Goal: Contribute content: Add original content to the website for others to see

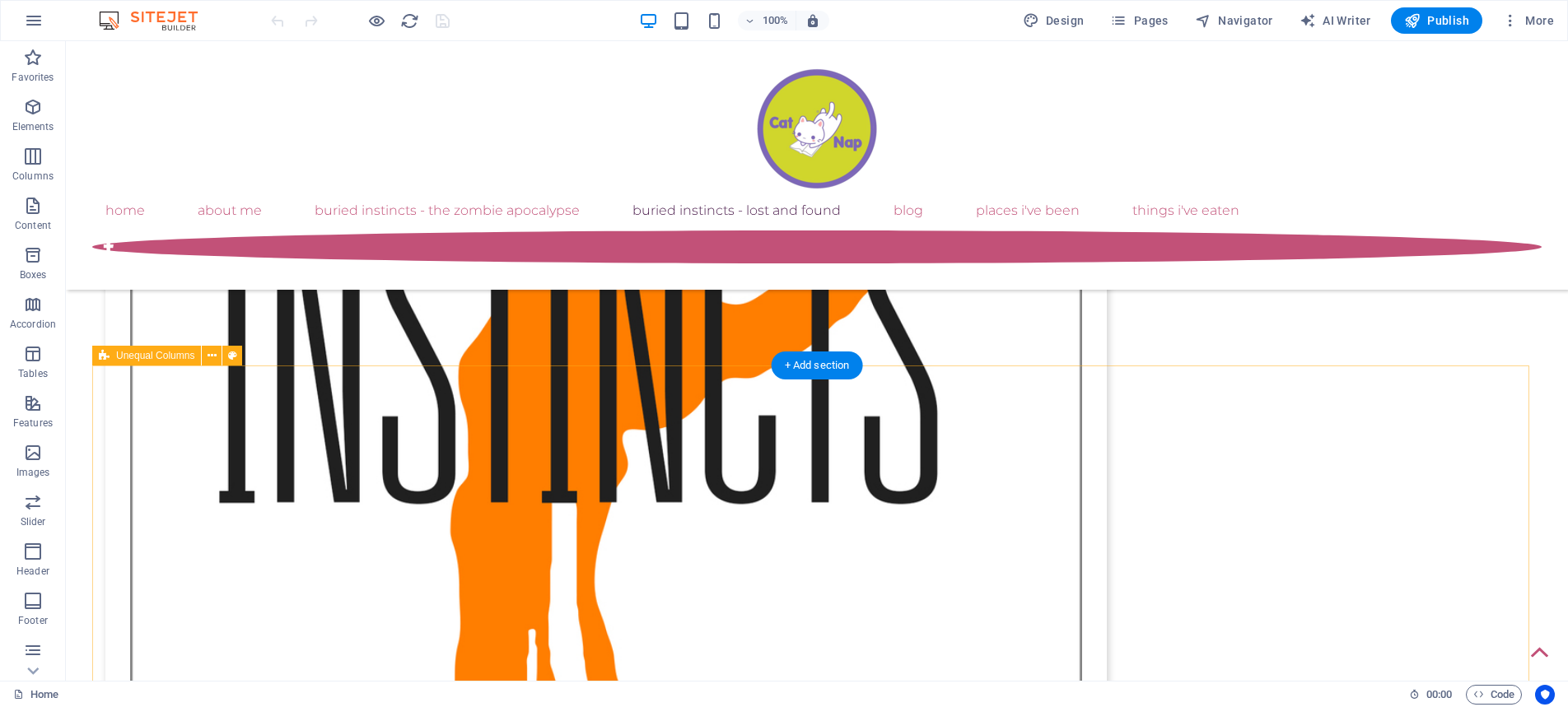
scroll to position [2694, 0]
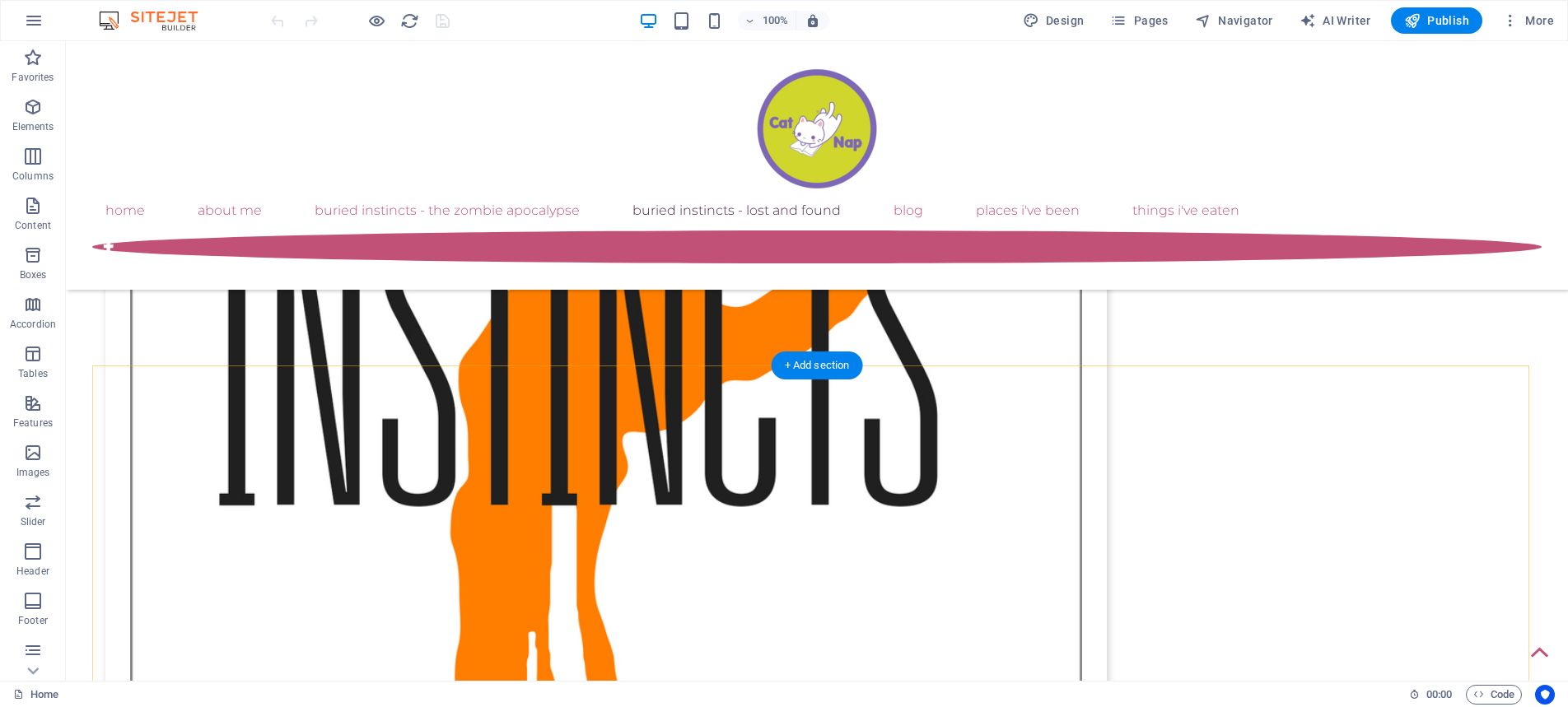
drag, startPoint x: 883, startPoint y: 410, endPoint x: 759, endPoint y: 414, distance: 124.1
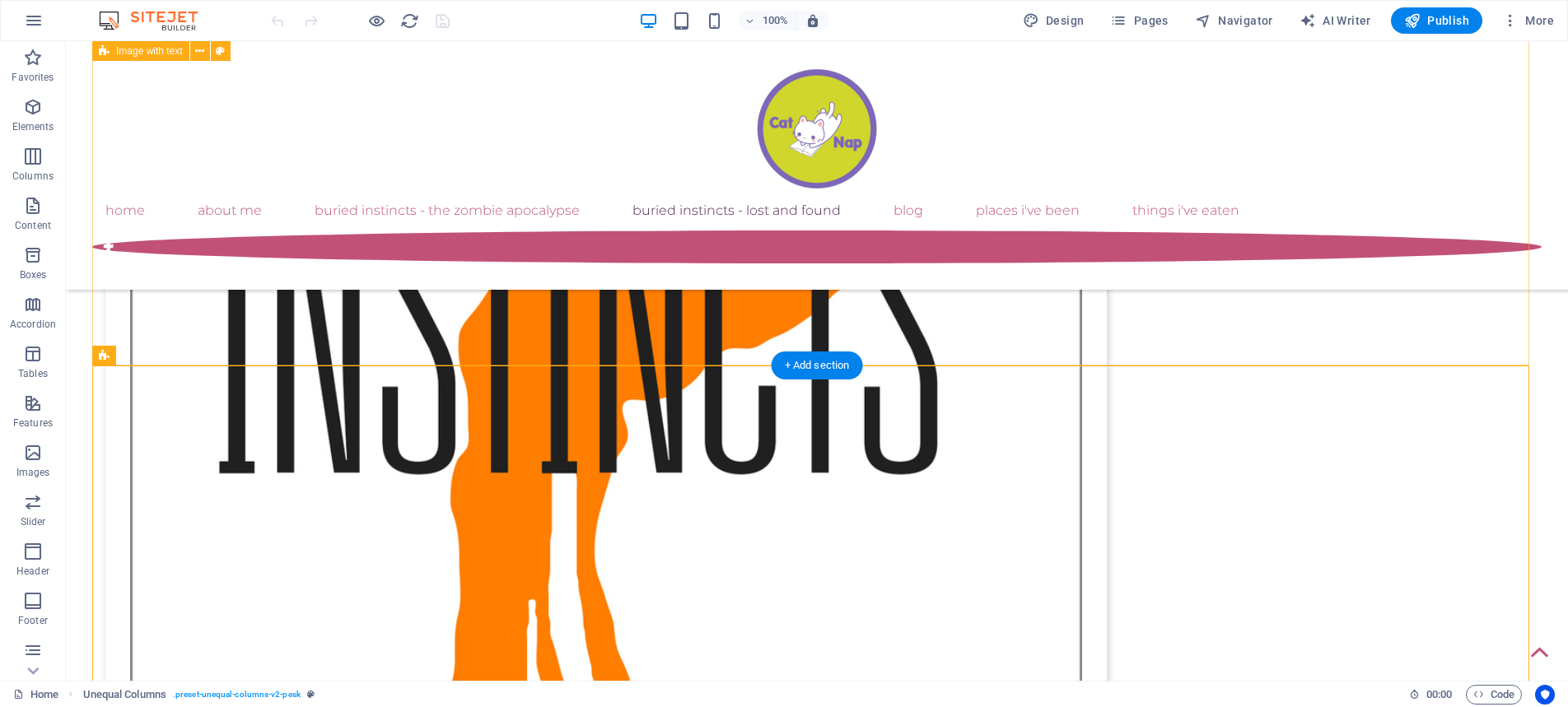
scroll to position [2776, 0]
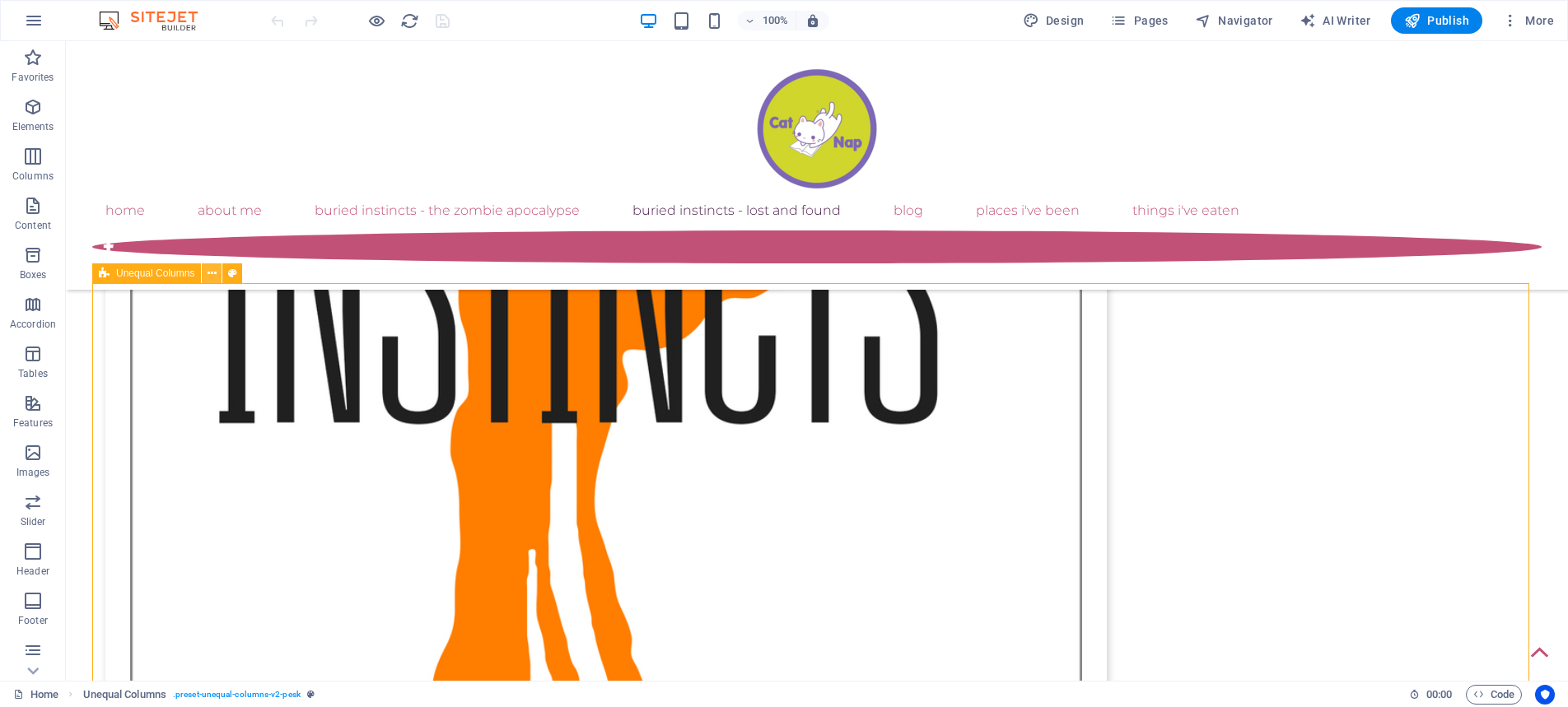
click at [211, 273] on icon at bounding box center [212, 273] width 9 height 17
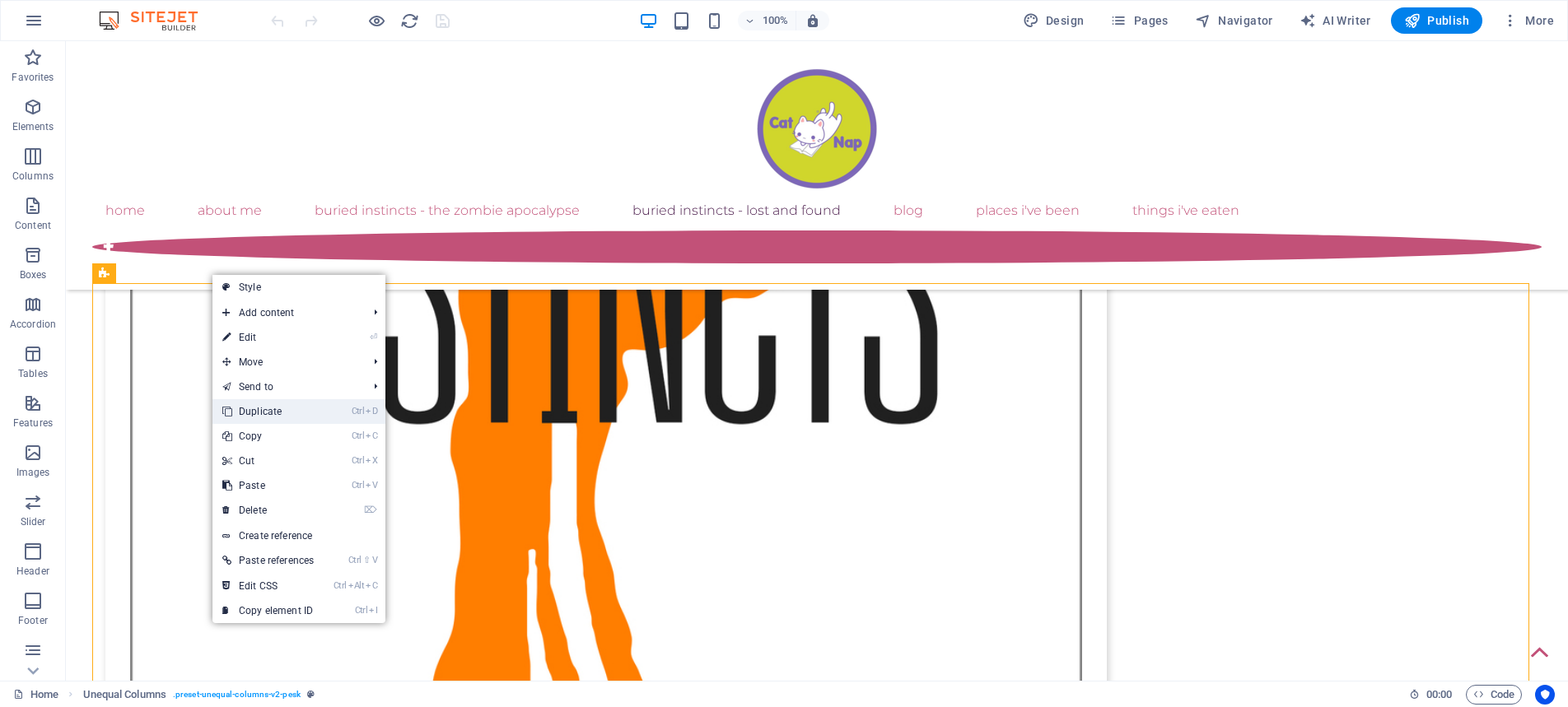
click at [279, 416] on link "Ctrl D Duplicate" at bounding box center [268, 412] width 111 height 25
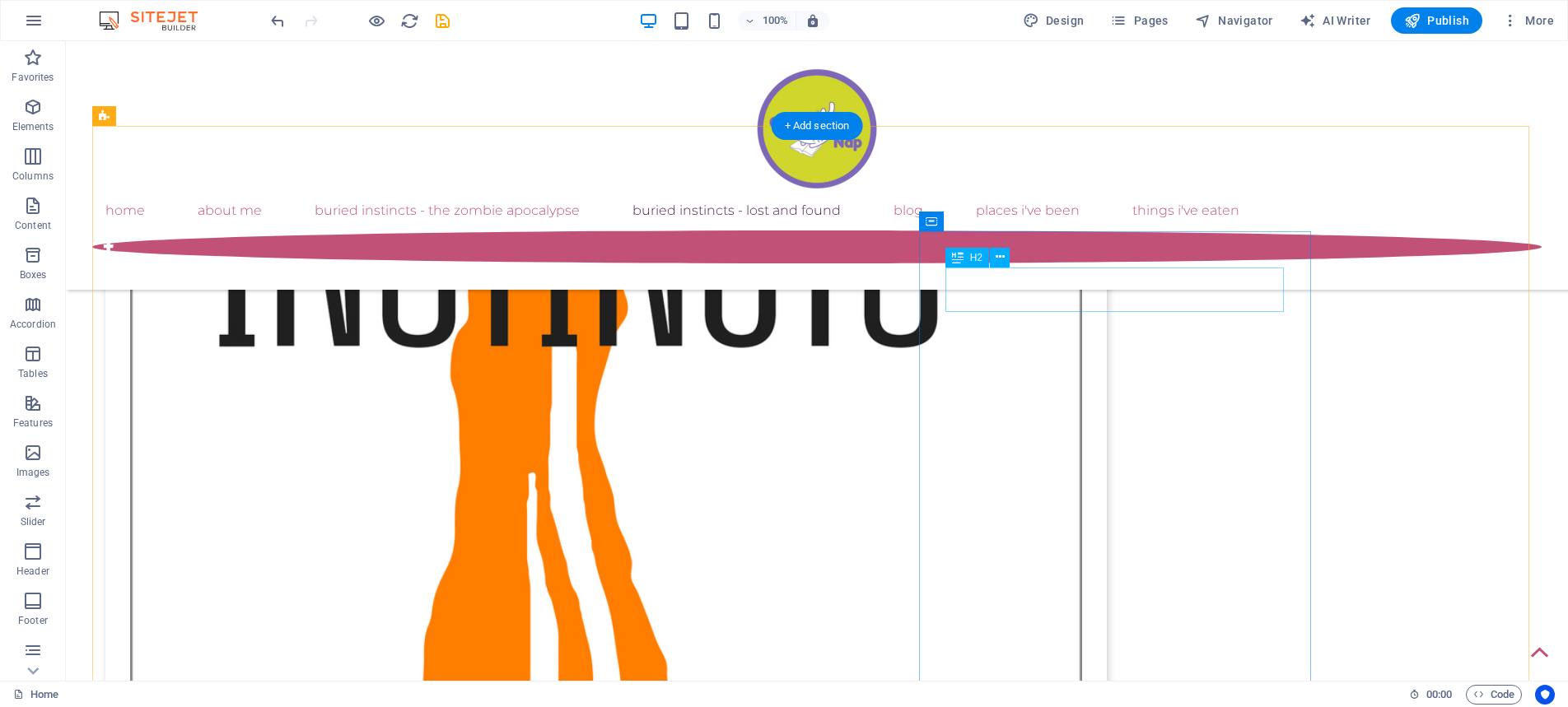
scroll to position [2837, 0]
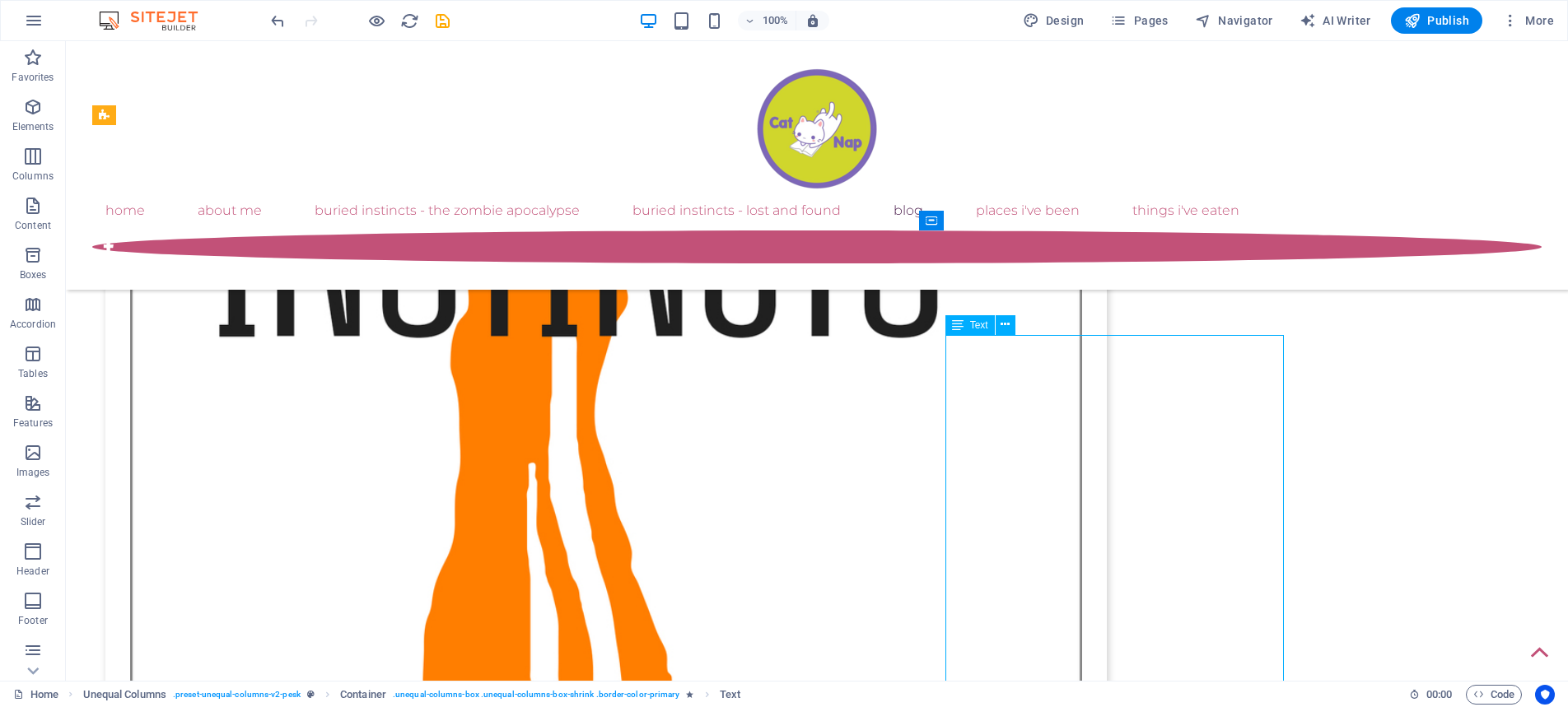
scroll to position [2837, 0]
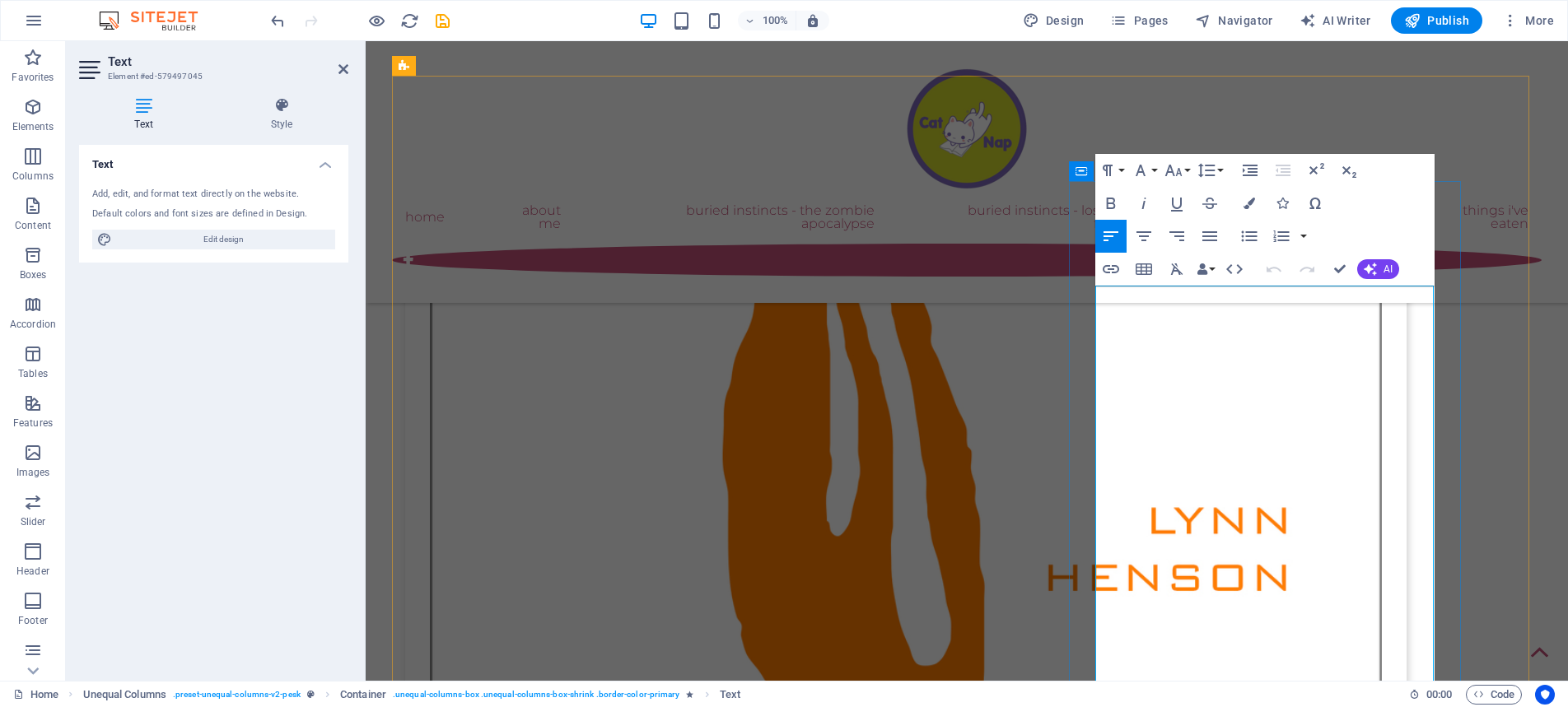
scroll to position [3104, 0]
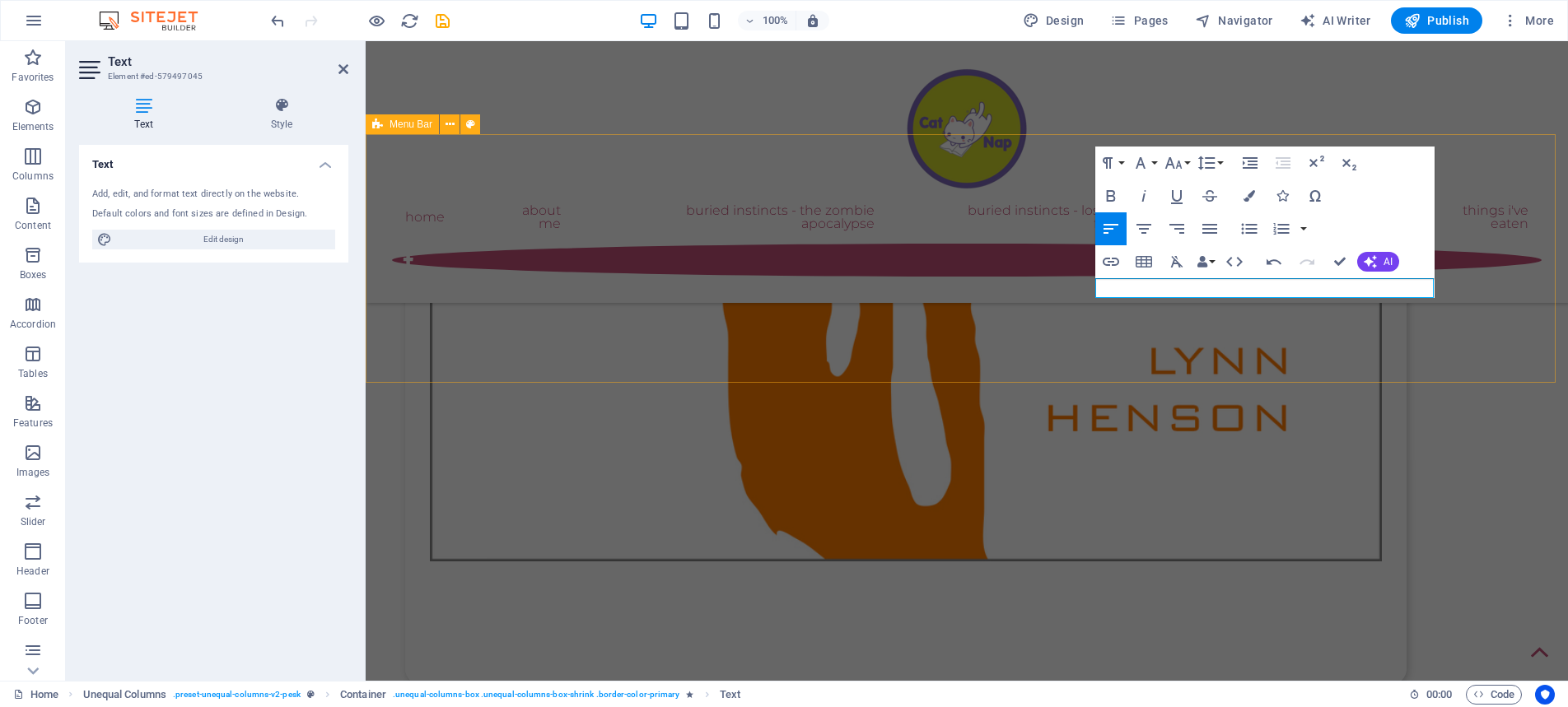
scroll to position [2992, 0]
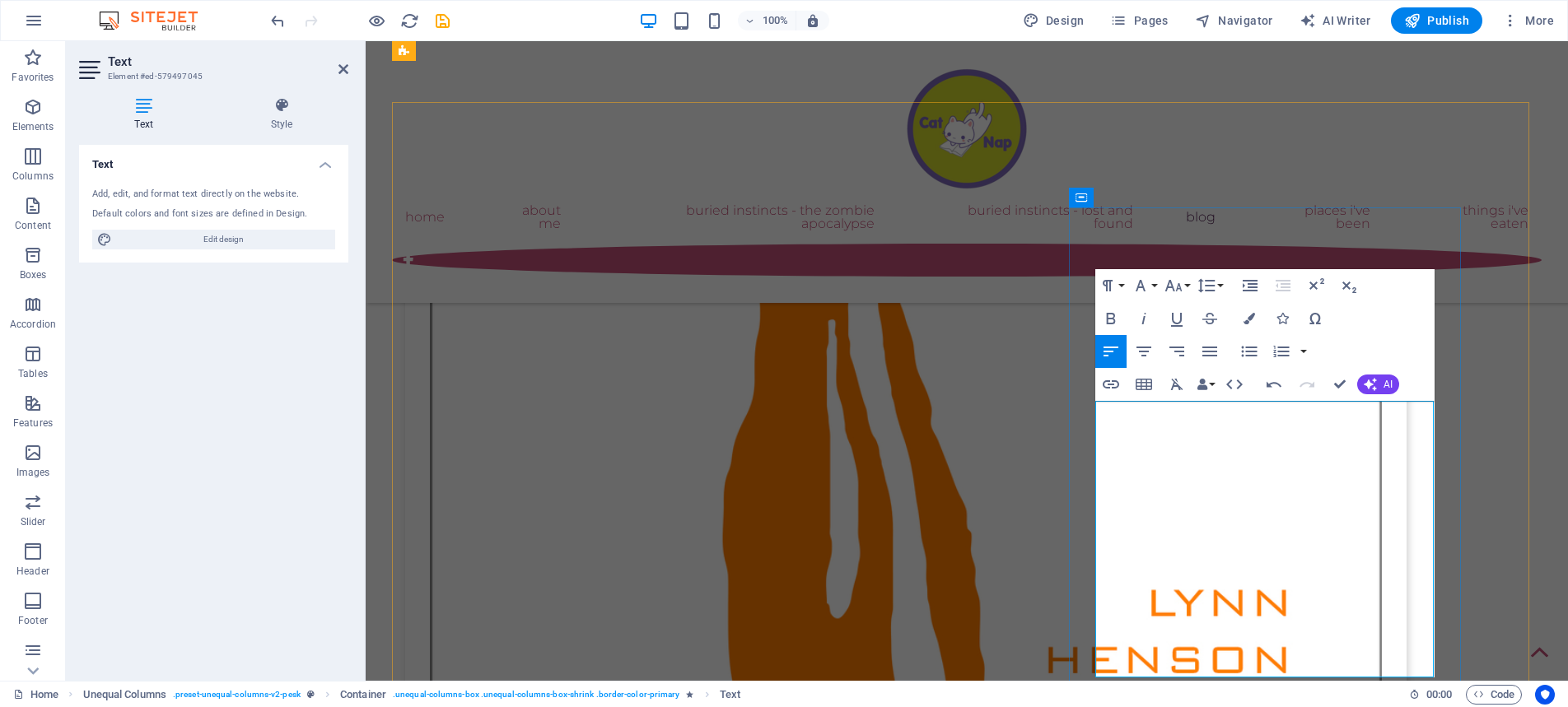
scroll to position [2971, 0]
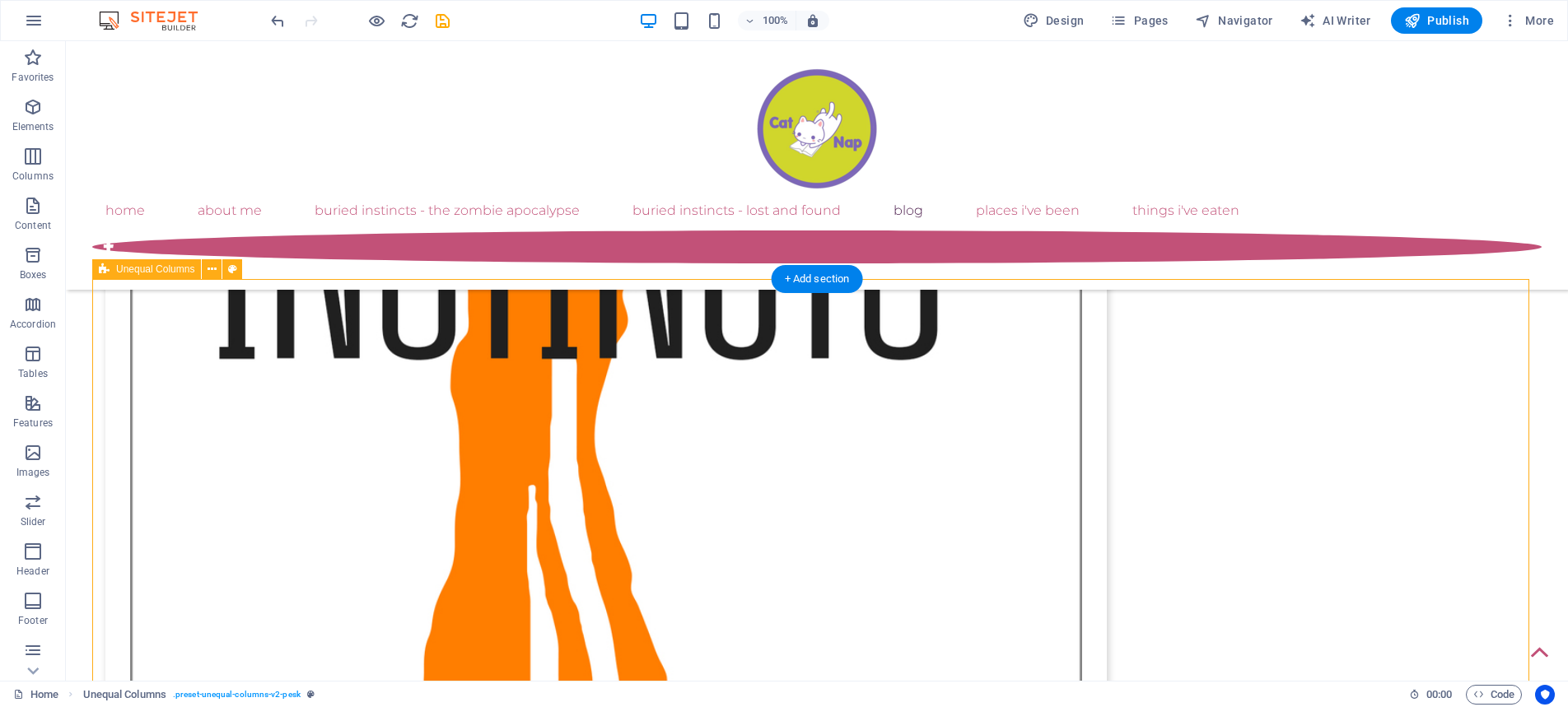
scroll to position [2869, 0]
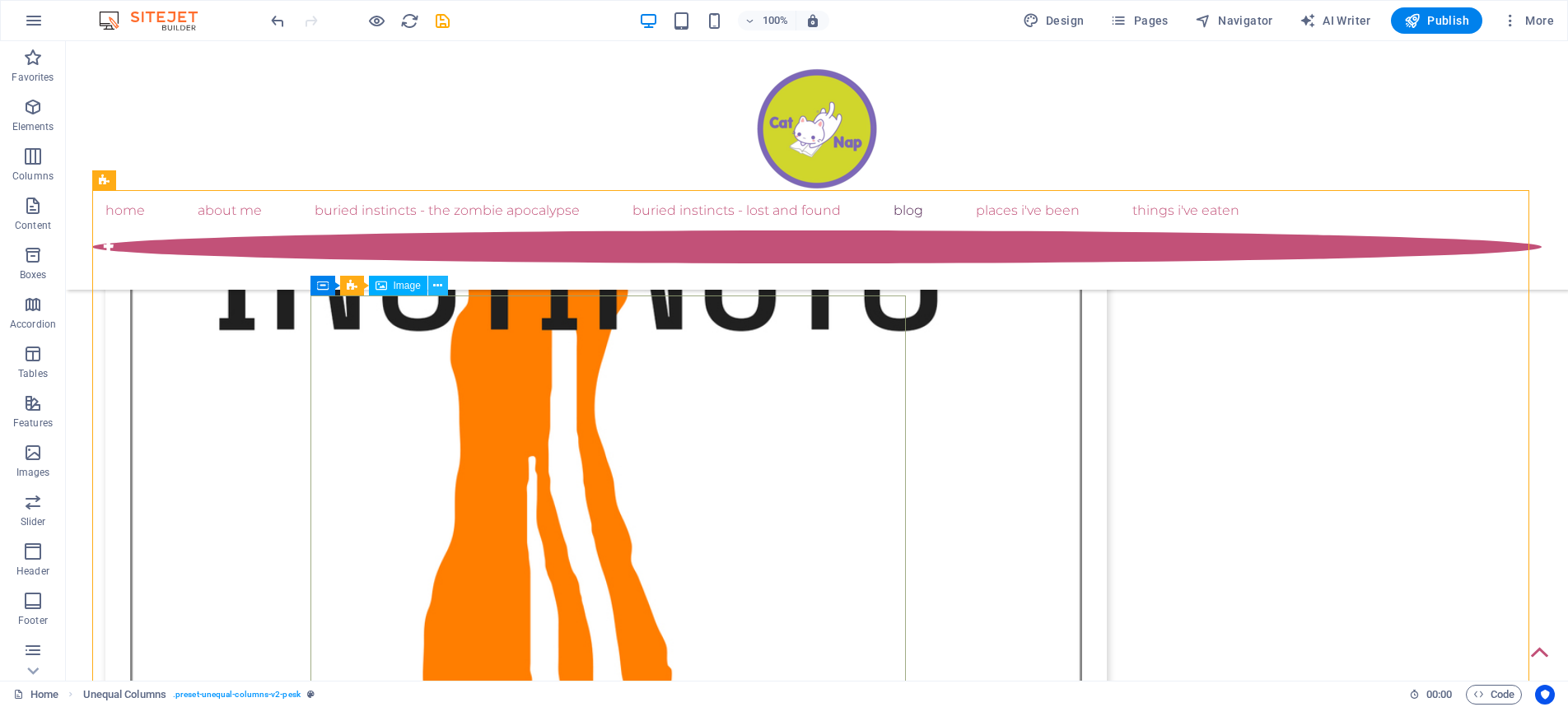
click at [437, 287] on icon at bounding box center [438, 285] width 9 height 17
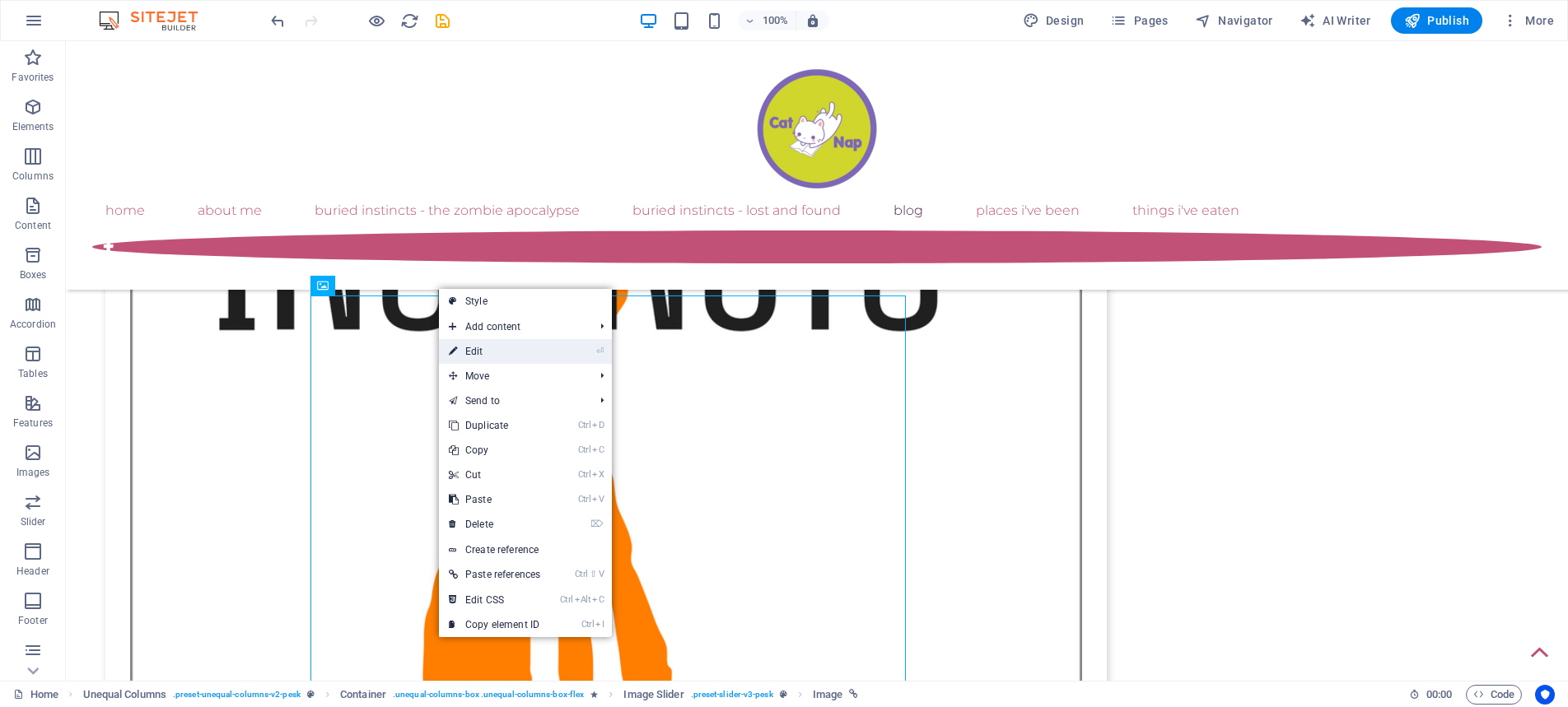
click at [487, 347] on link "⏎ Edit" at bounding box center [494, 351] width 111 height 25
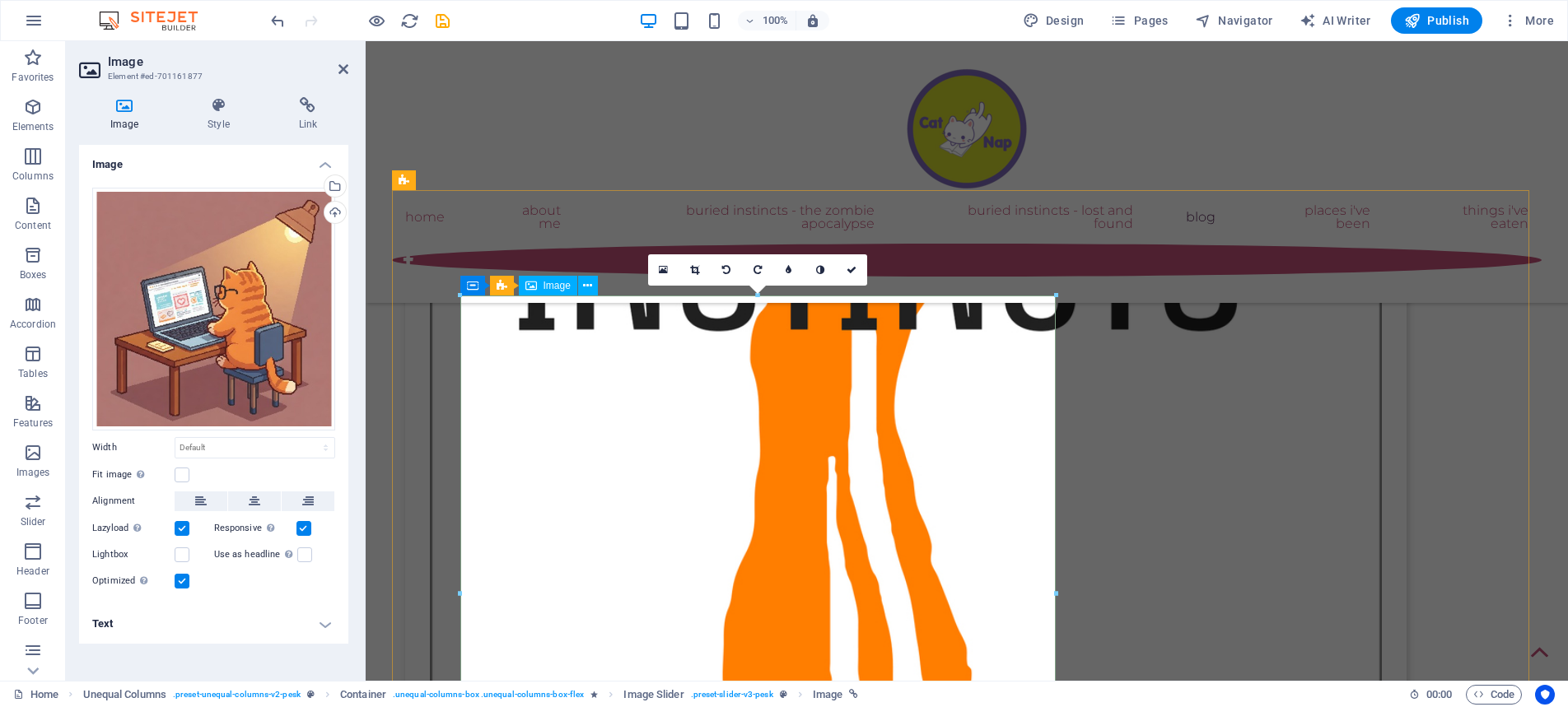
scroll to position [2889, 0]
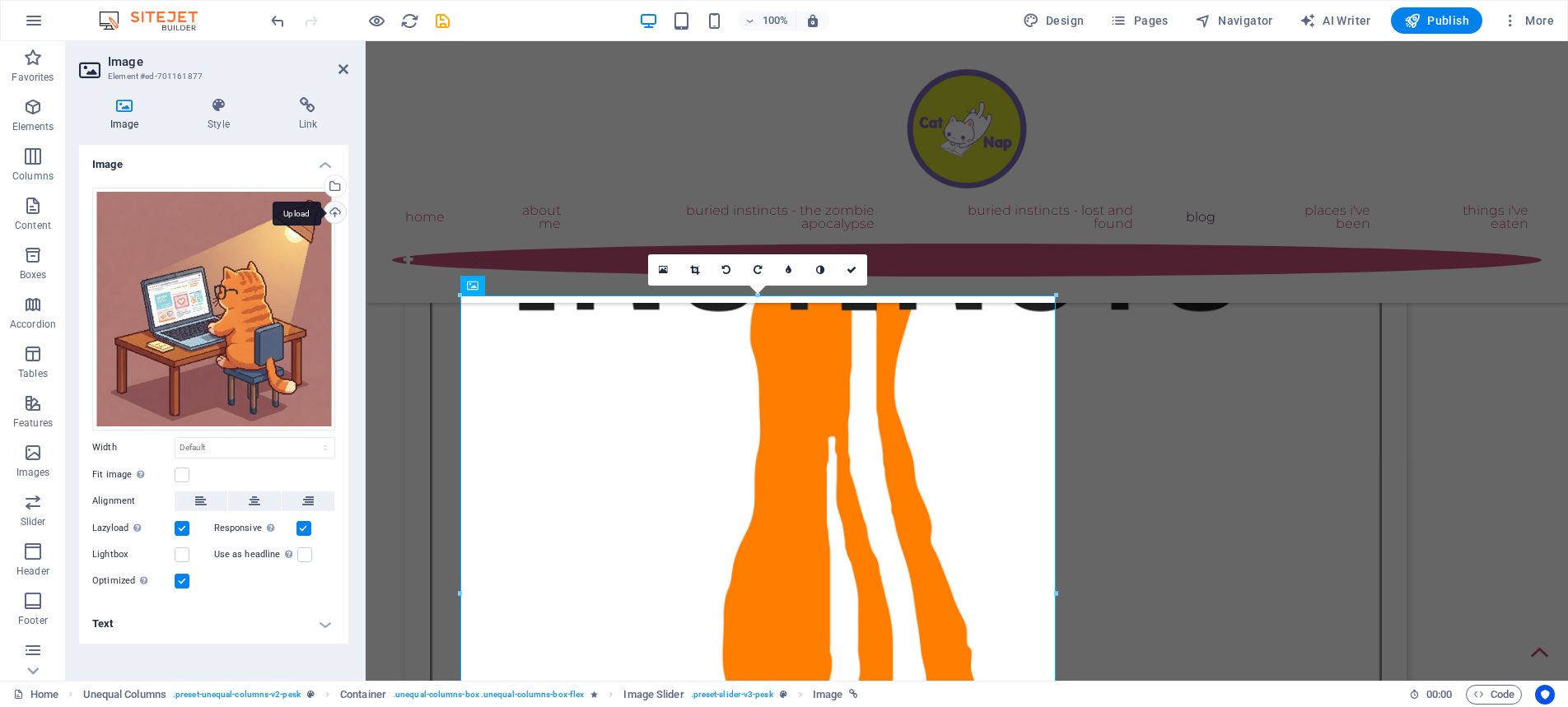
click at [335, 216] on div "Upload" at bounding box center [334, 214] width 25 height 25
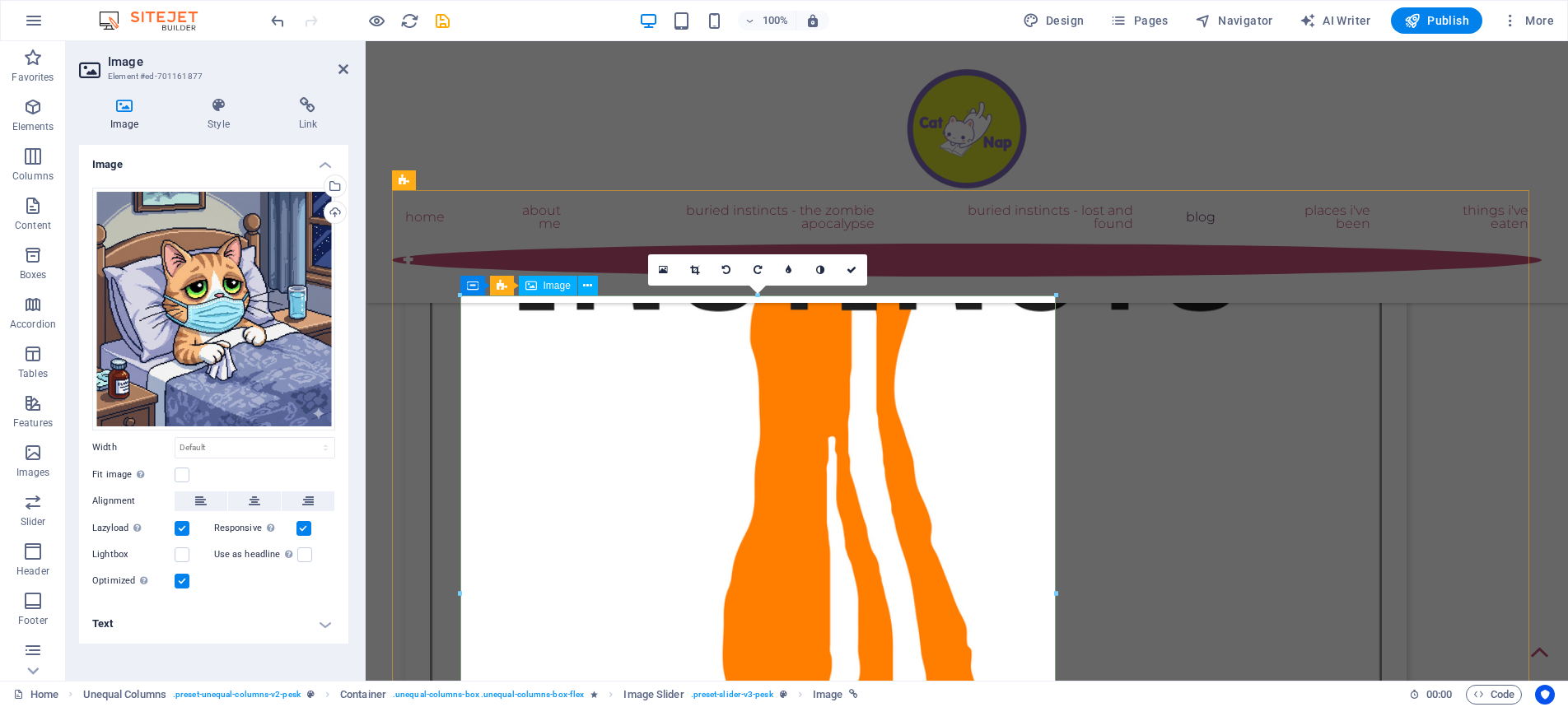
scroll to position [2971, 0]
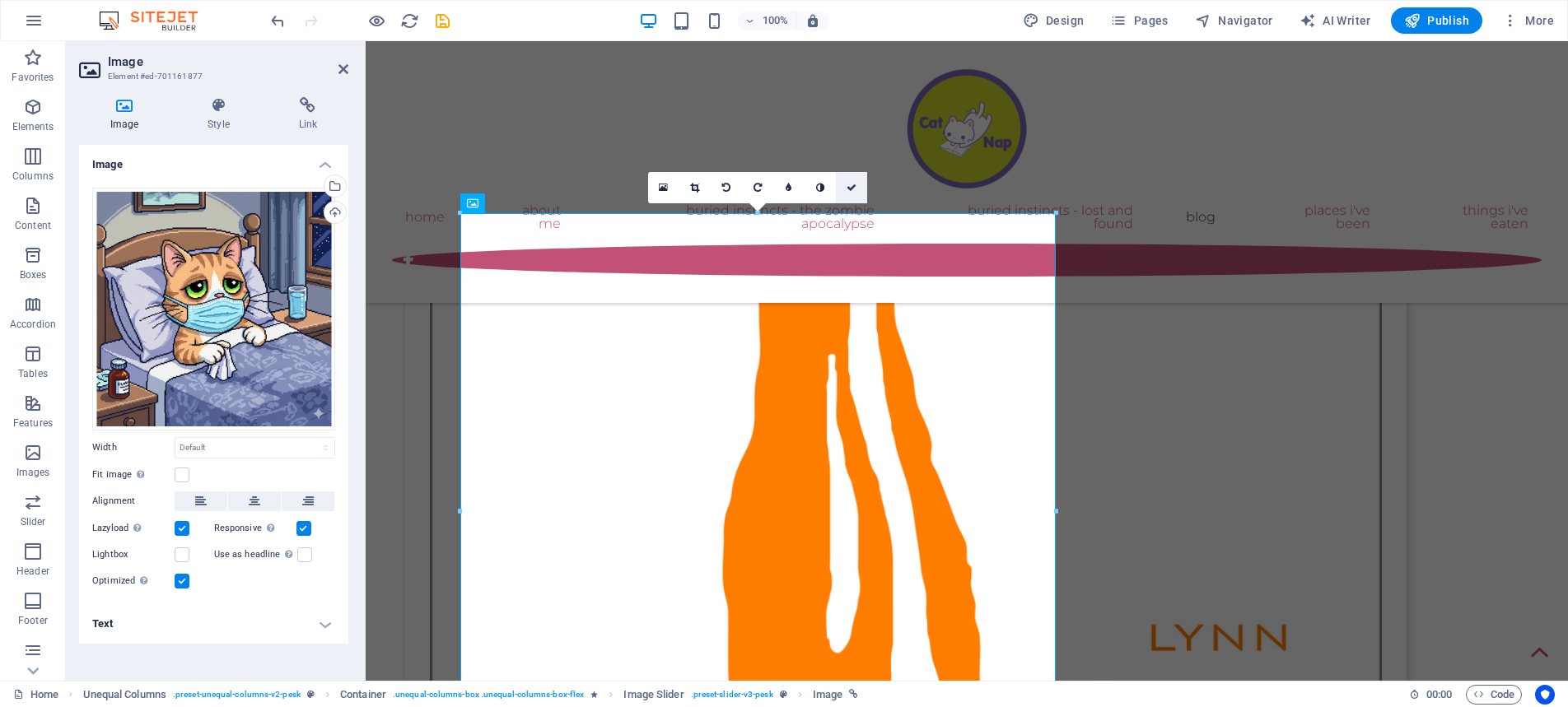
click at [857, 183] on icon at bounding box center [851, 187] width 10 height 10
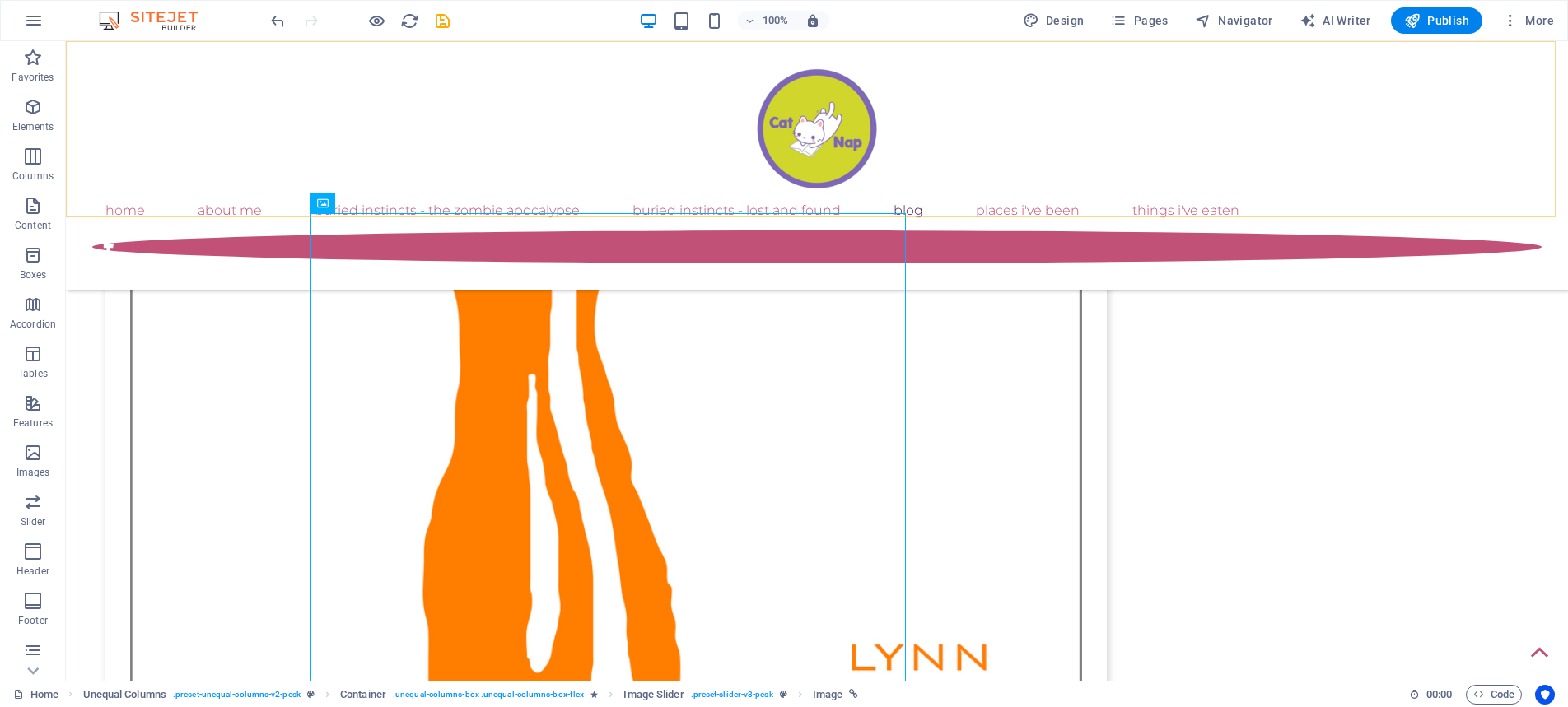
click at [436, 205] on div "Home About Me Buried Instincts - The Zombie Apocalypse Buried Instincts - Lost …" at bounding box center [817, 165] width 1502 height 249
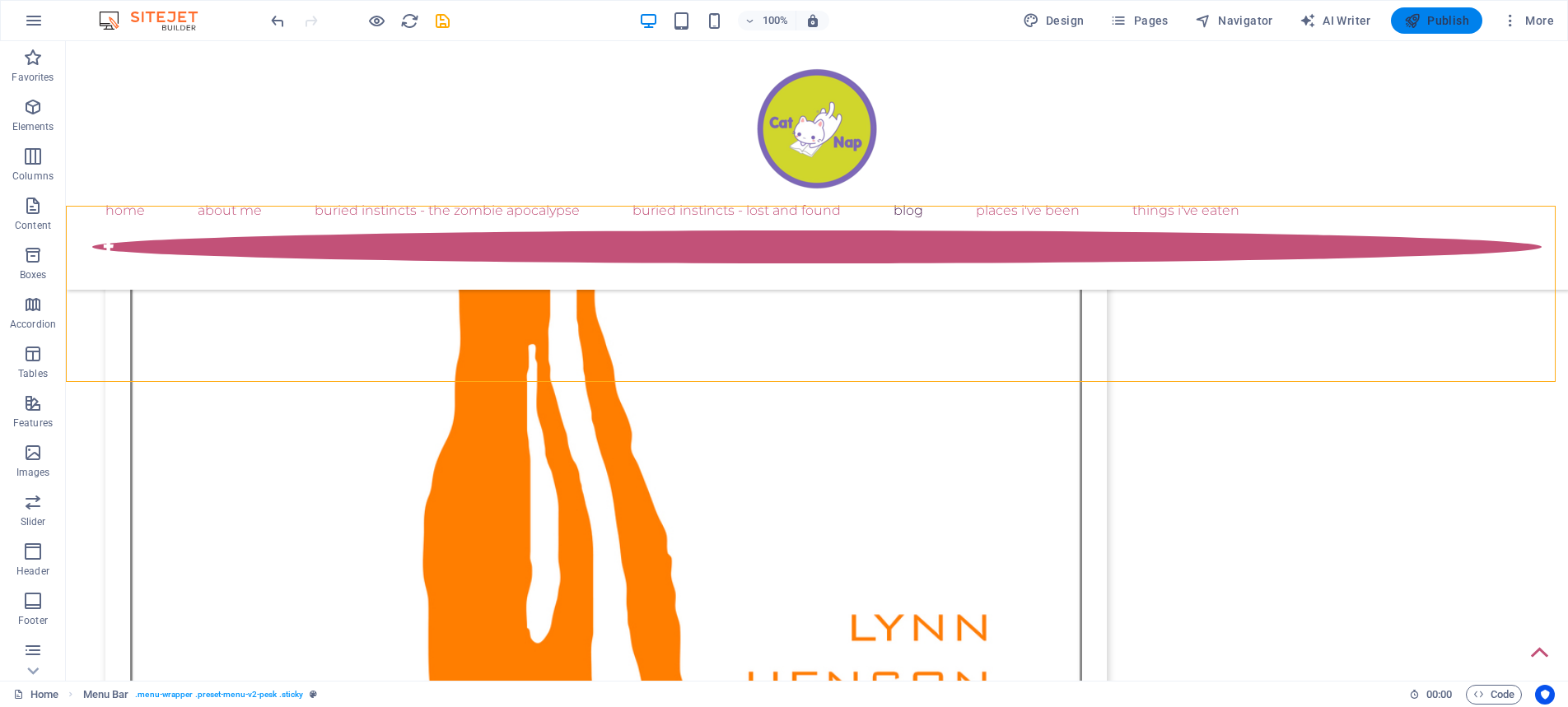
scroll to position [3034, 0]
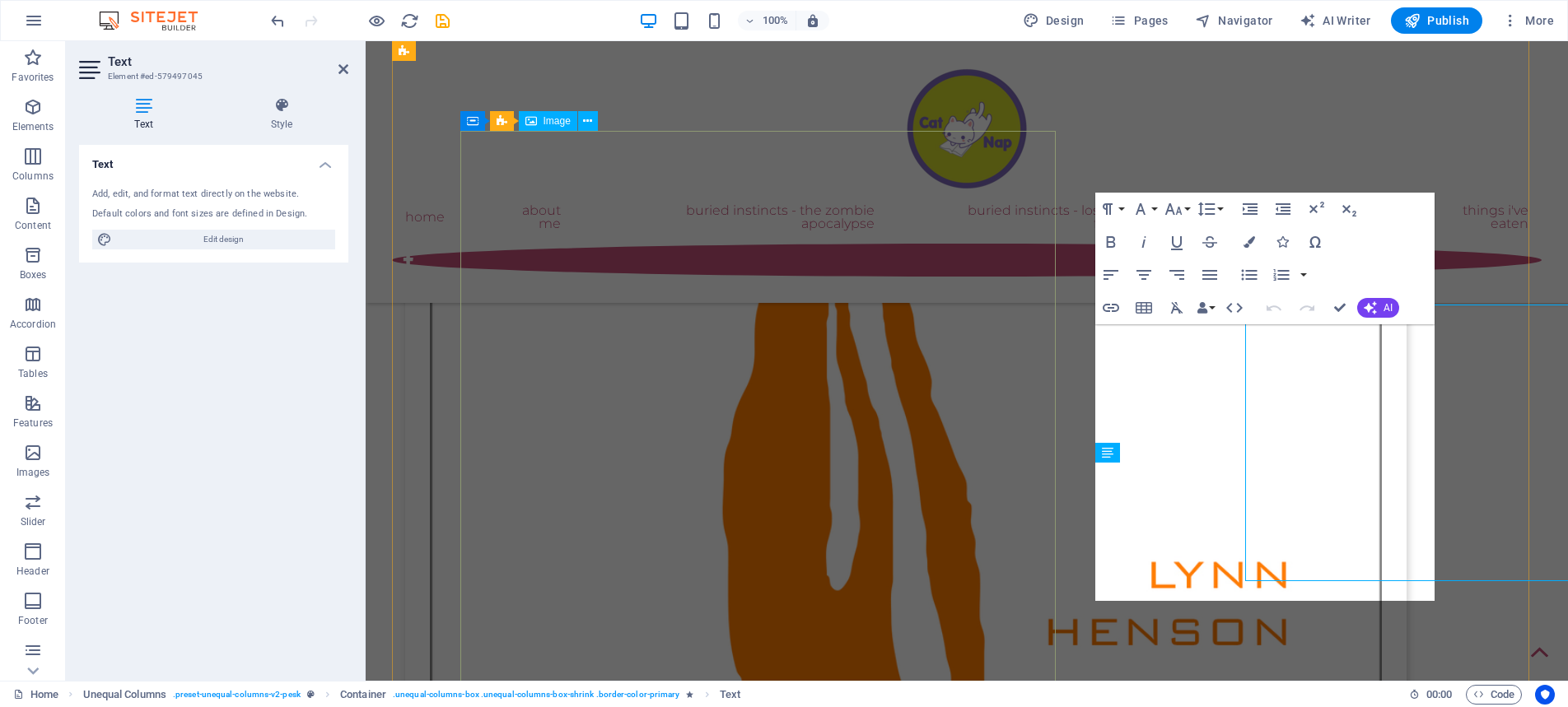
scroll to position [3054, 0]
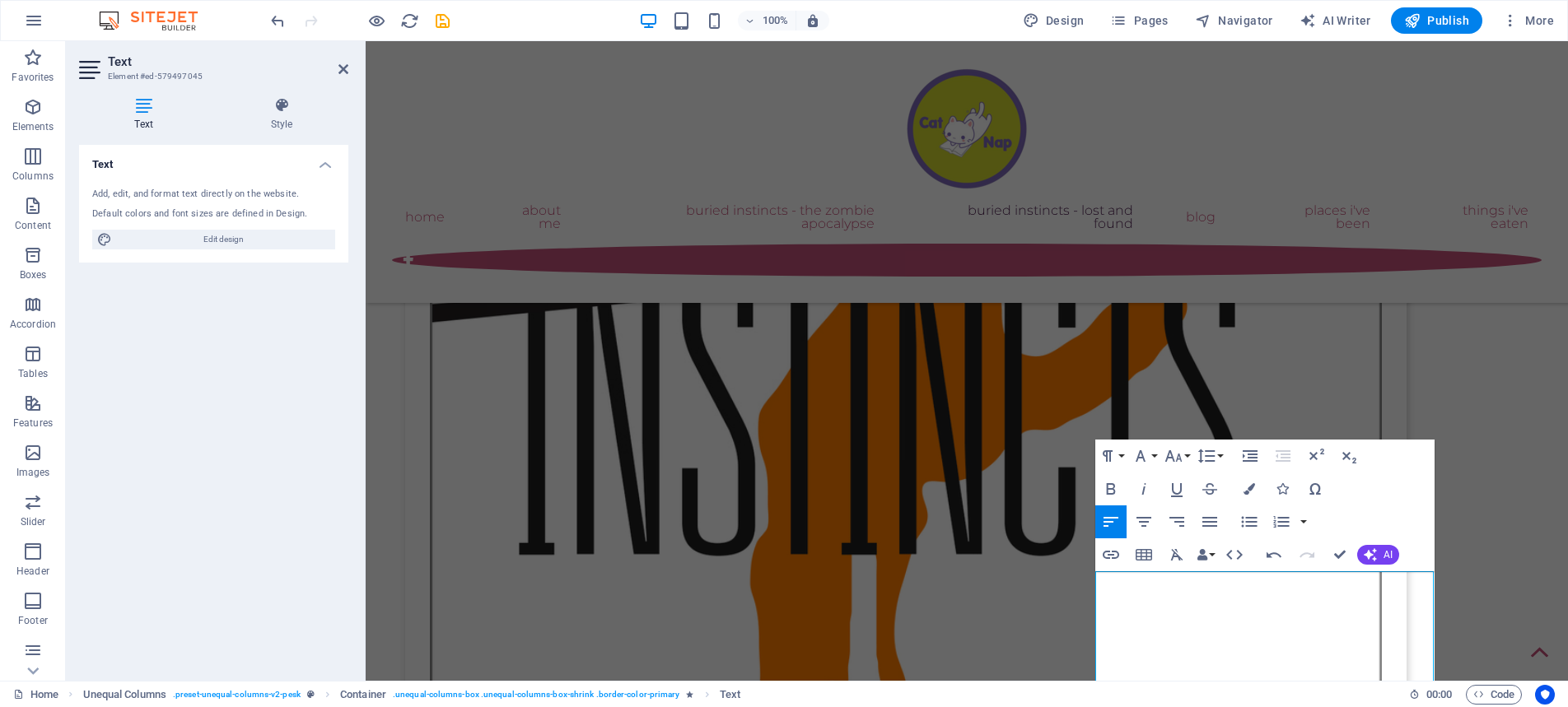
scroll to position [2758, 0]
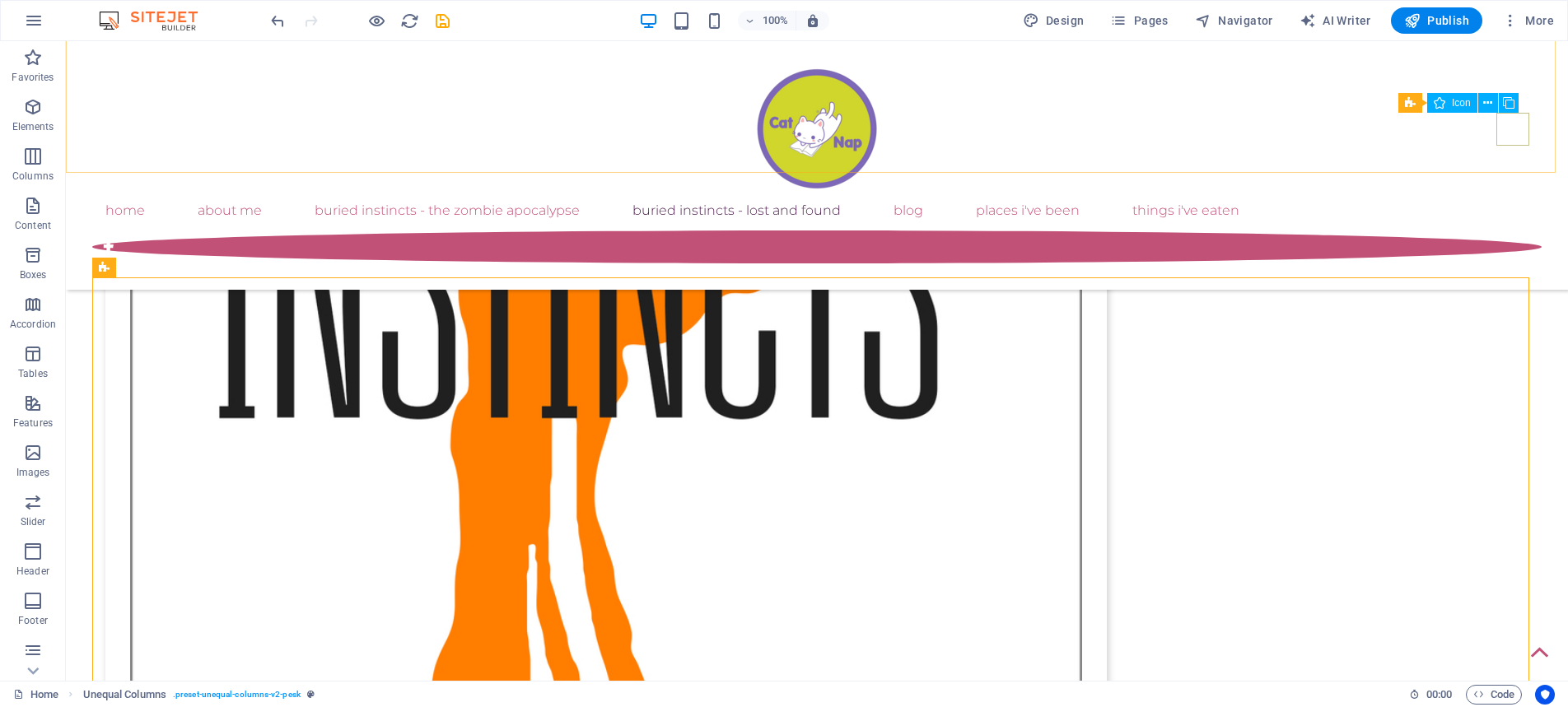
scroll to position [2820, 0]
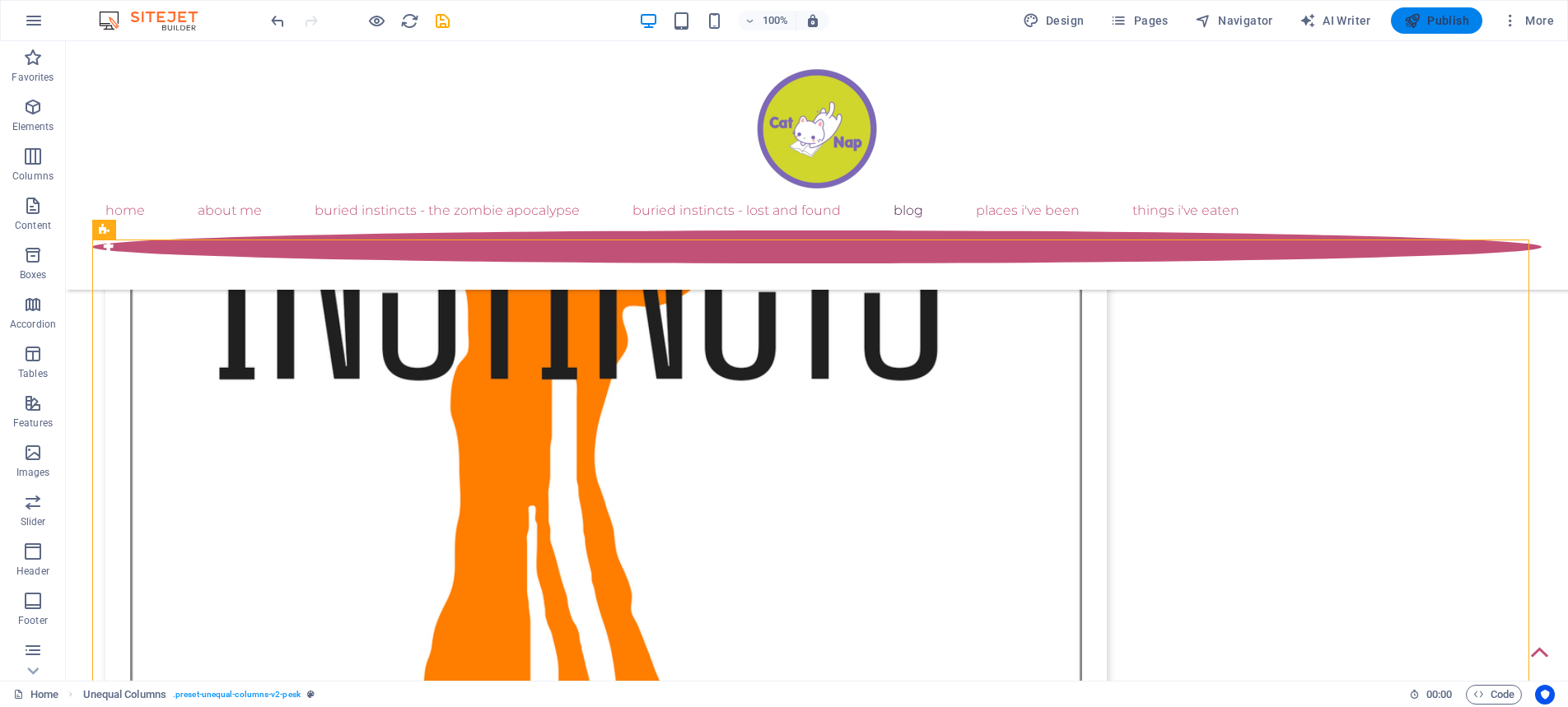
click at [1447, 22] on span "Publish" at bounding box center [1436, 20] width 65 height 17
